Goal: Task Accomplishment & Management: Use online tool/utility

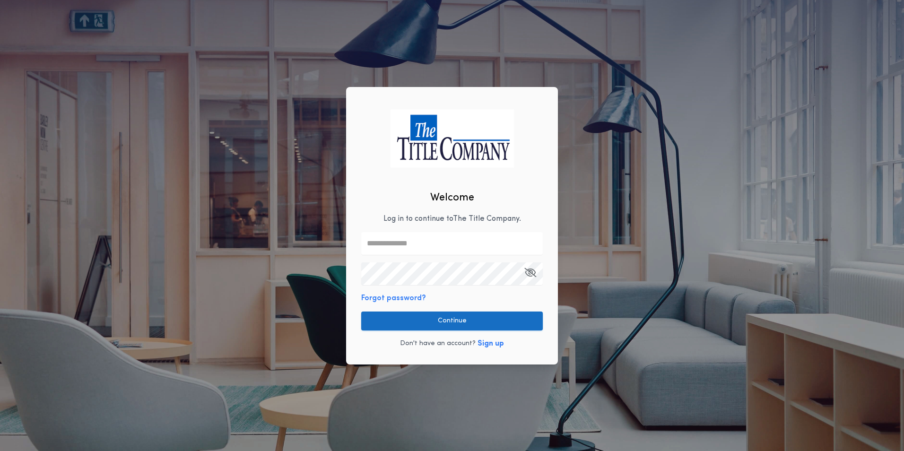
type input "**********"
click at [433, 323] on button "Continue" at bounding box center [452, 321] width 182 height 19
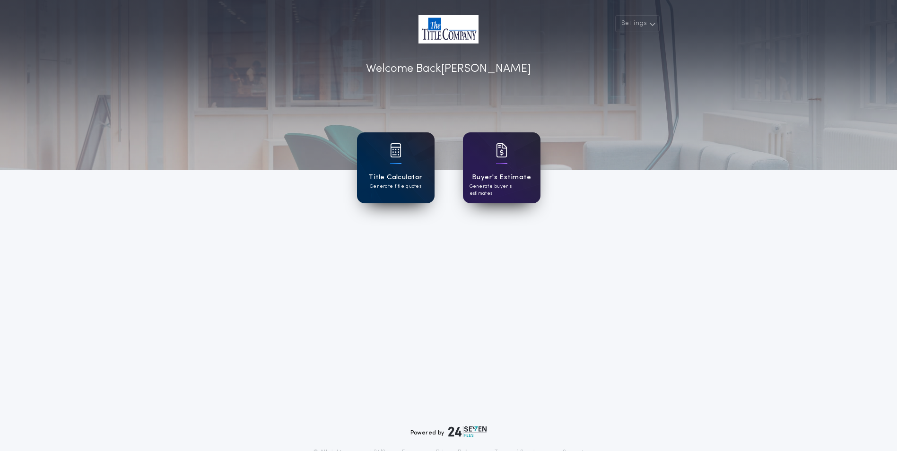
click at [402, 188] on p "Generate title quotes" at bounding box center [396, 186] width 52 height 7
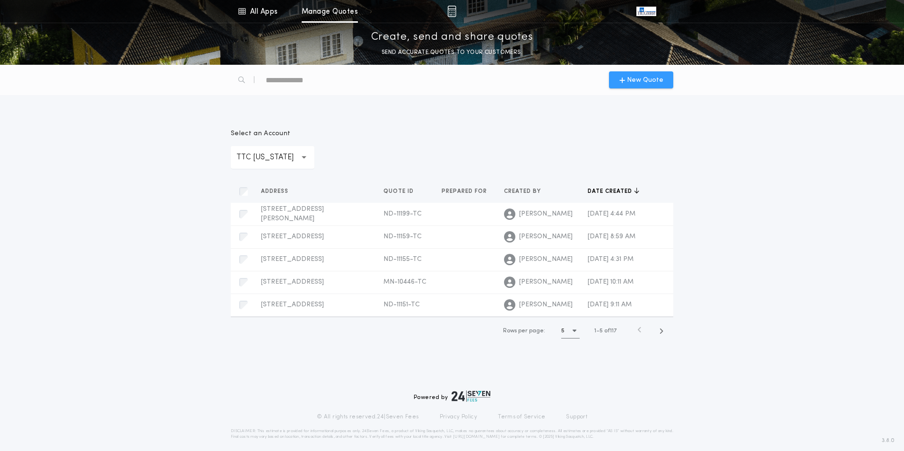
click at [642, 82] on span "New Quote" at bounding box center [645, 80] width 36 height 10
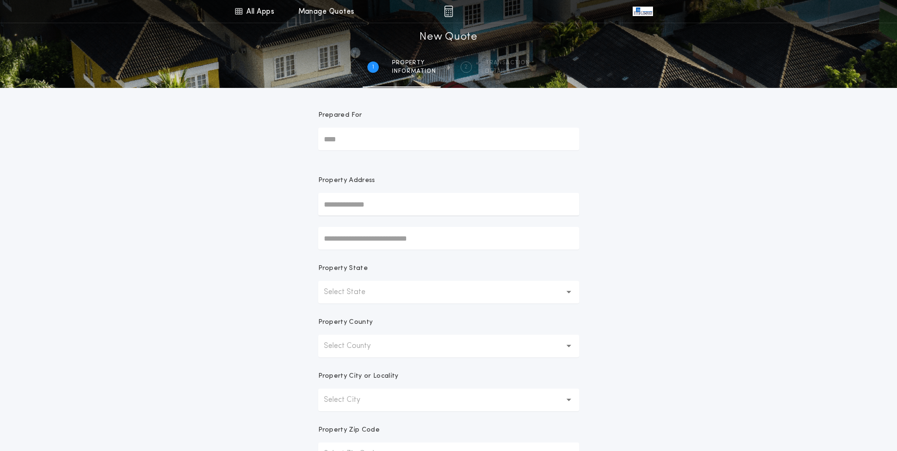
click at [419, 208] on input "text" at bounding box center [448, 204] width 261 height 23
click at [364, 212] on input "**********" at bounding box center [448, 204] width 261 height 23
drag, startPoint x: 354, startPoint y: 220, endPoint x: 362, endPoint y: 248, distance: 29.0
click at [362, 248] on div "**********" at bounding box center [448, 213] width 261 height 74
click at [361, 222] on button "[STREET_ADDRESS][PERSON_NAME]" at bounding box center [448, 223] width 261 height 14
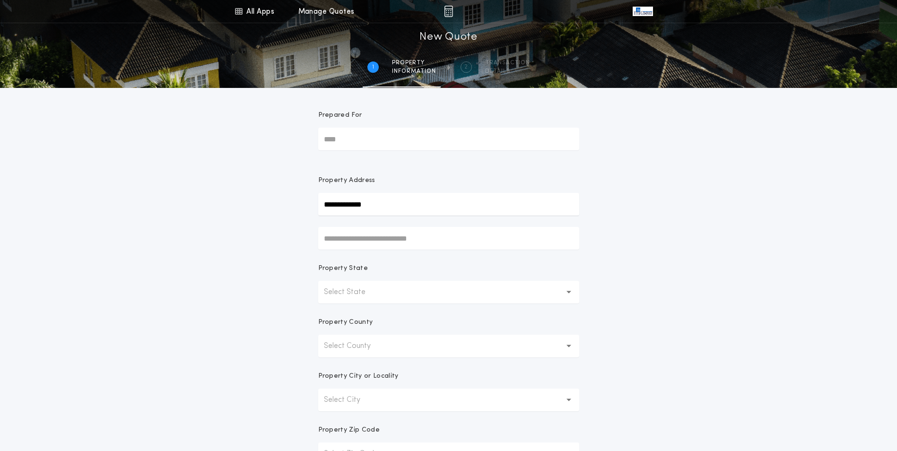
type input "**********"
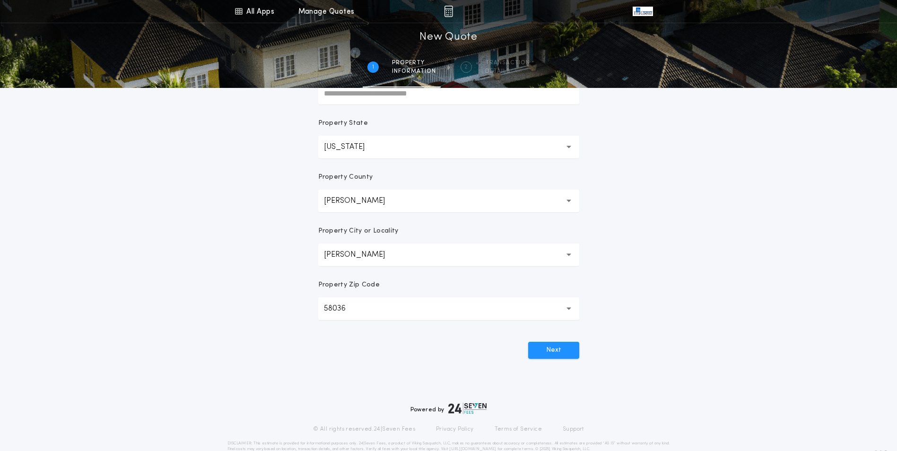
scroll to position [165, 0]
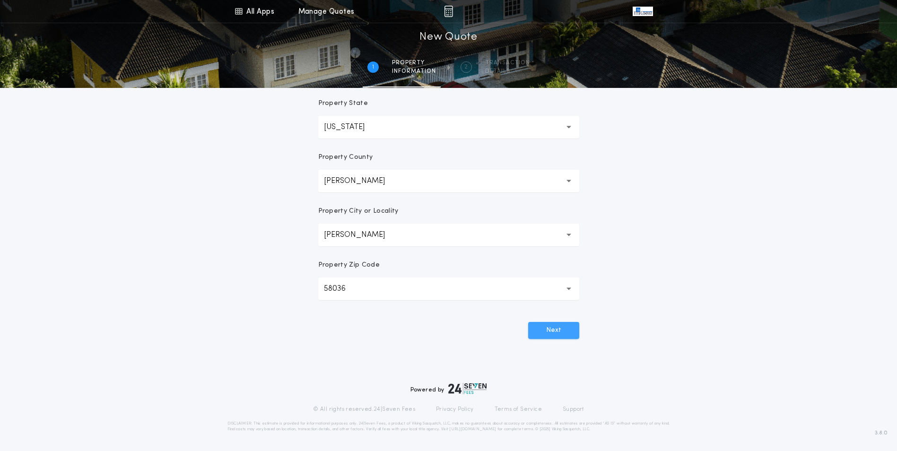
click at [534, 334] on button "Next" at bounding box center [553, 330] width 51 height 17
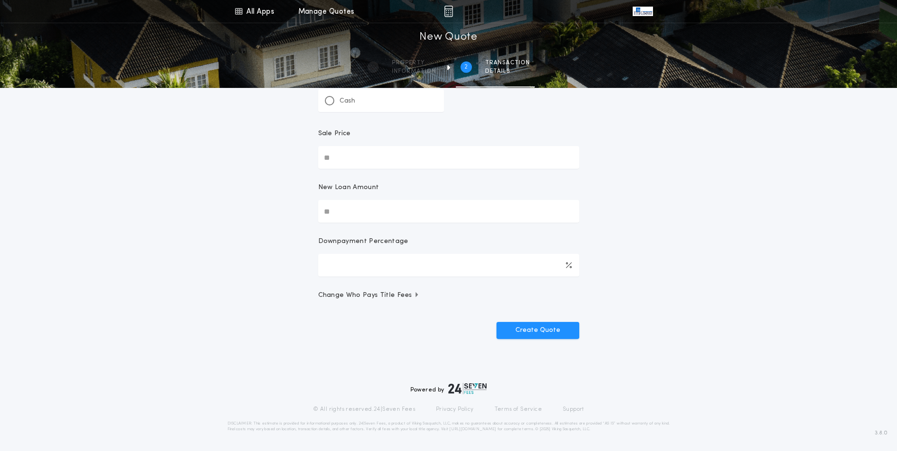
scroll to position [0, 0]
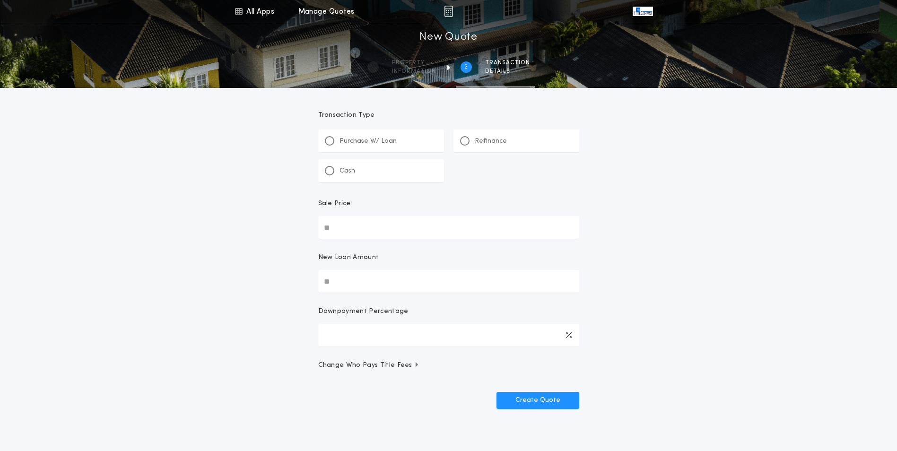
click at [475, 140] on p "Refinance" at bounding box center [491, 141] width 32 height 9
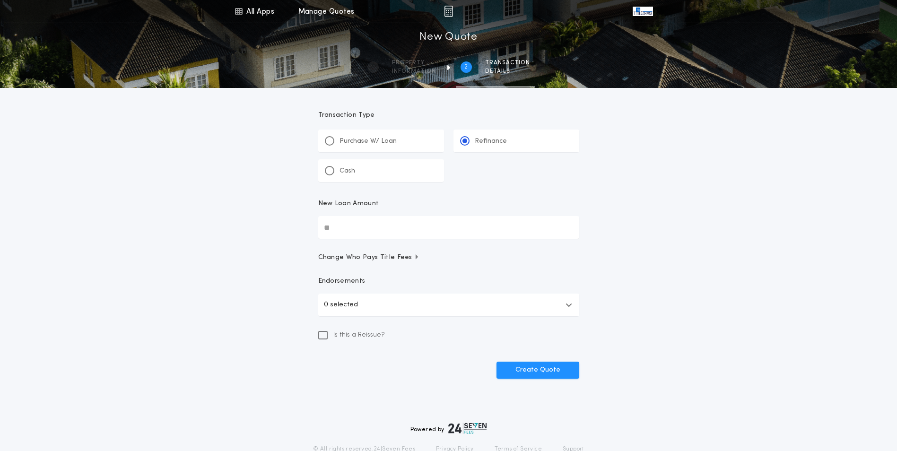
click at [336, 227] on input "New Loan Amount" at bounding box center [448, 227] width 261 height 23
type input "********"
click at [515, 300] on button "0 selected" at bounding box center [448, 305] width 261 height 23
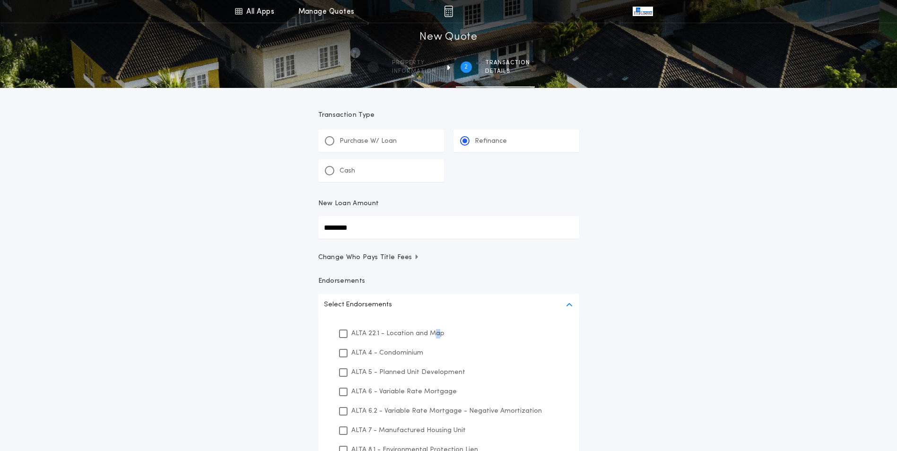
click at [434, 331] on p "ALTA 22.1 - Location and Map" at bounding box center [397, 334] width 93 height 10
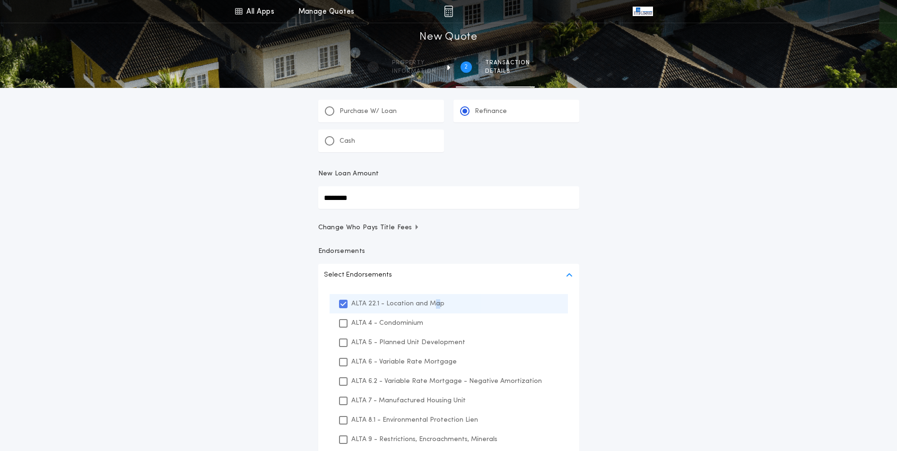
scroll to position [95, 0]
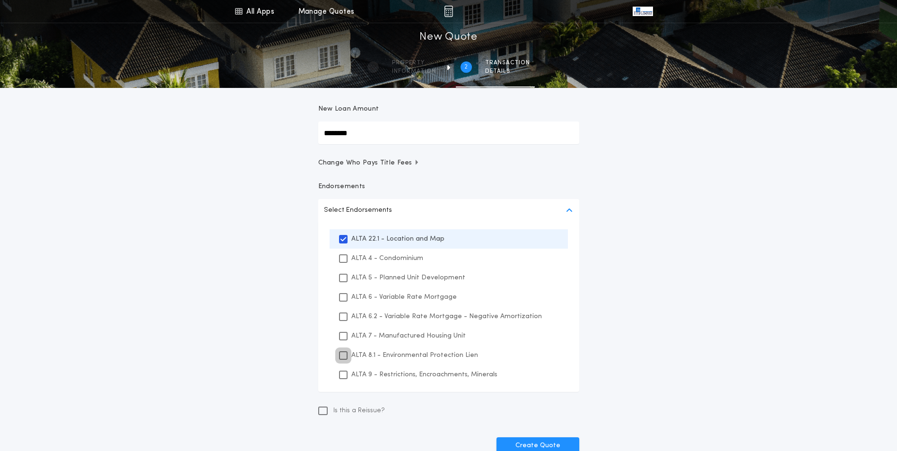
click at [341, 351] on div at bounding box center [343, 355] width 9 height 9
drag, startPoint x: 344, startPoint y: 375, endPoint x: 349, endPoint y: 373, distance: 5.3
click at [348, 373] on div "ALTA 9 - Restrictions, Encroachments, Minerals" at bounding box center [449, 374] width 238 height 19
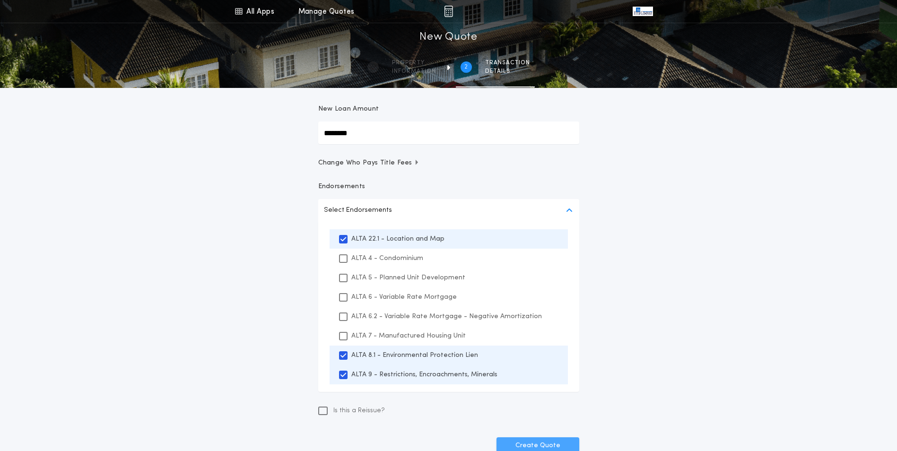
click at [500, 441] on button "Create Quote" at bounding box center [538, 445] width 83 height 17
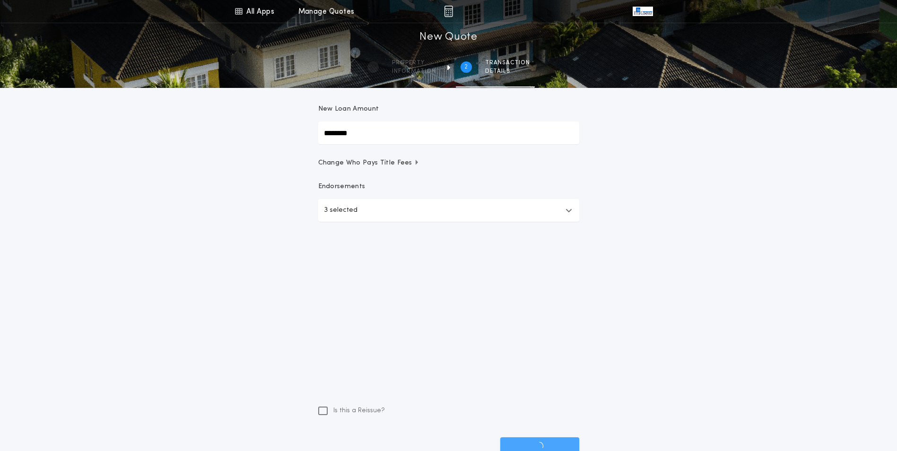
scroll to position [40, 0]
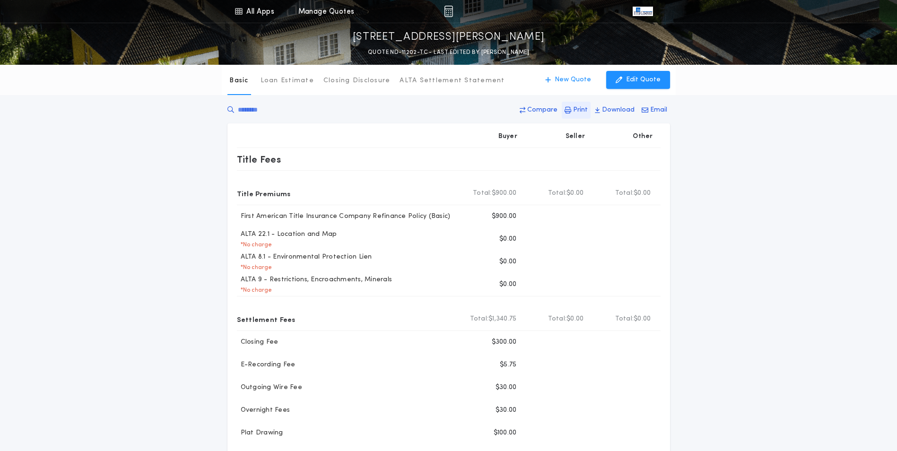
click at [587, 110] on p "Print" at bounding box center [580, 109] width 15 height 9
click at [643, 81] on p "Edit Quote" at bounding box center [643, 79] width 35 height 9
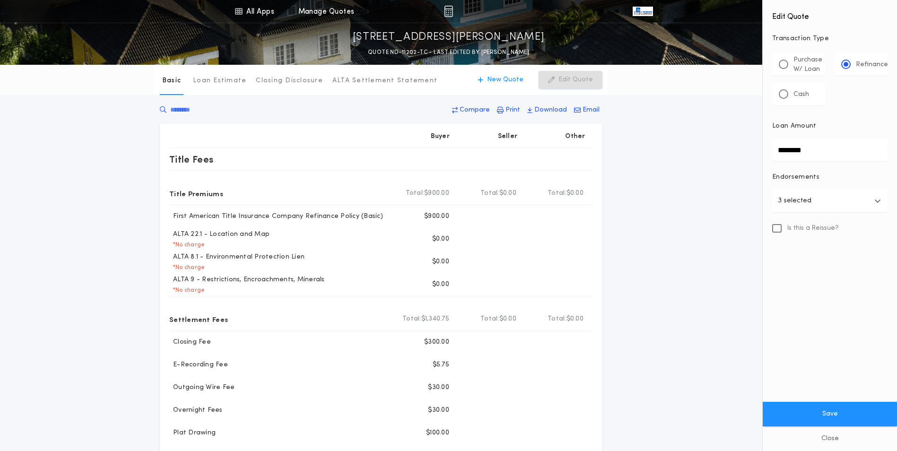
drag, startPoint x: 606, startPoint y: 155, endPoint x: 598, endPoint y: 157, distance: 8.1
click at [600, 157] on div "All Apps Title Calculator Buyer's Estimate Menu All Apps Manage Quotes [STREET_…" at bounding box center [448, 393] width 897 height 787
type input "********"
click at [831, 415] on button "Save" at bounding box center [830, 414] width 134 height 25
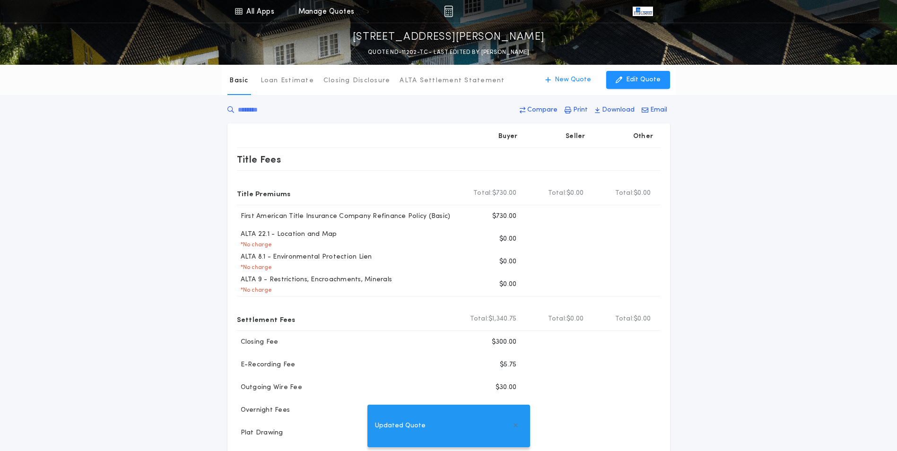
click at [812, 296] on div "Basic Loan Estimate Closing Disclosure ALTA Settlement Statement Basic New Quot…" at bounding box center [448, 370] width 897 height 611
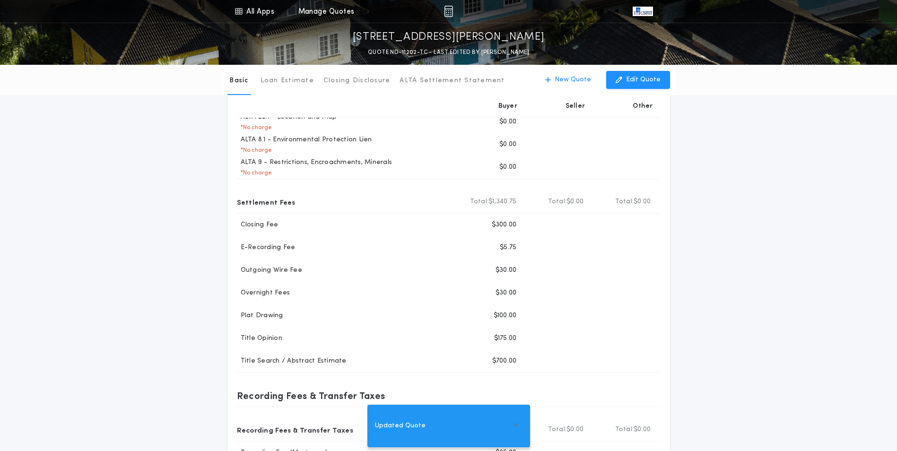
scroll to position [142, 0]
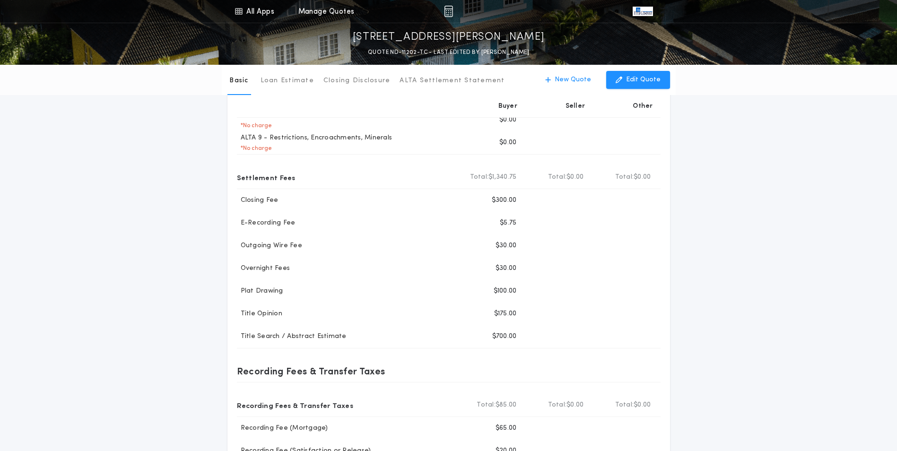
click at [839, 262] on div "Basic Loan Estimate Closing Disclosure ALTA Settlement Statement Basic New Quot…" at bounding box center [448, 228] width 897 height 611
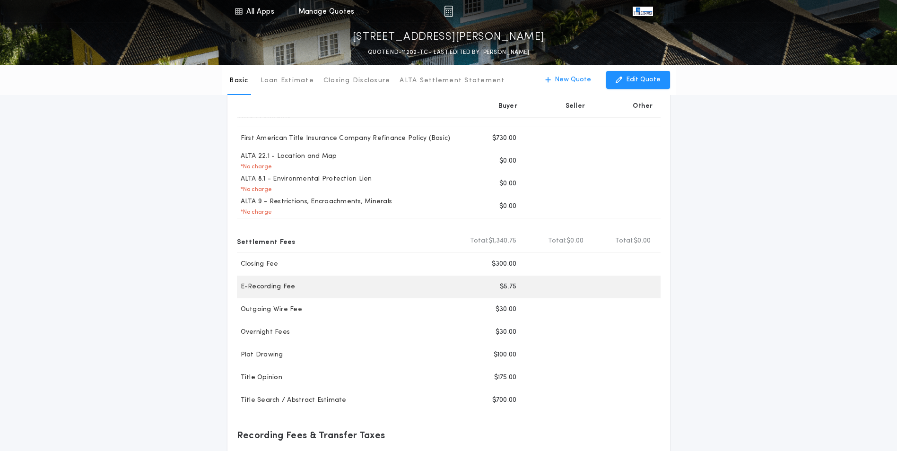
scroll to position [95, 0]
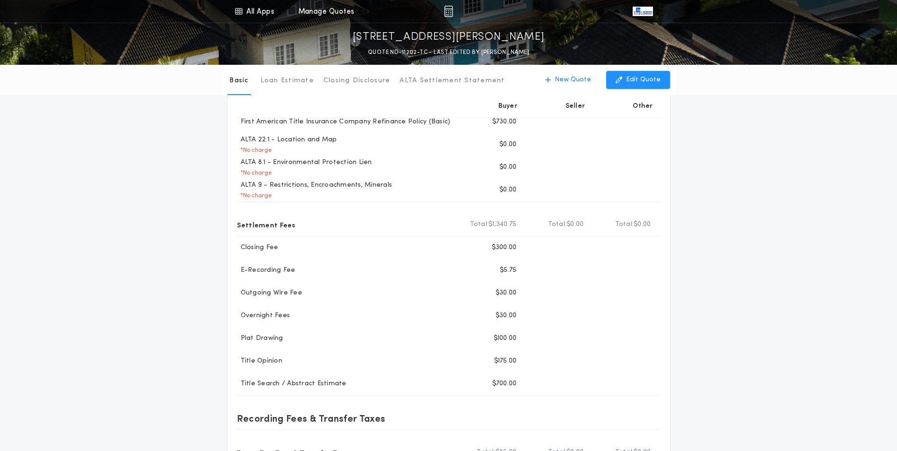
click at [748, 349] on div "Basic Loan Estimate Closing Disclosure ALTA Settlement Statement Basic New Quot…" at bounding box center [448, 275] width 897 height 611
